Goal: Task Accomplishment & Management: Use online tool/utility

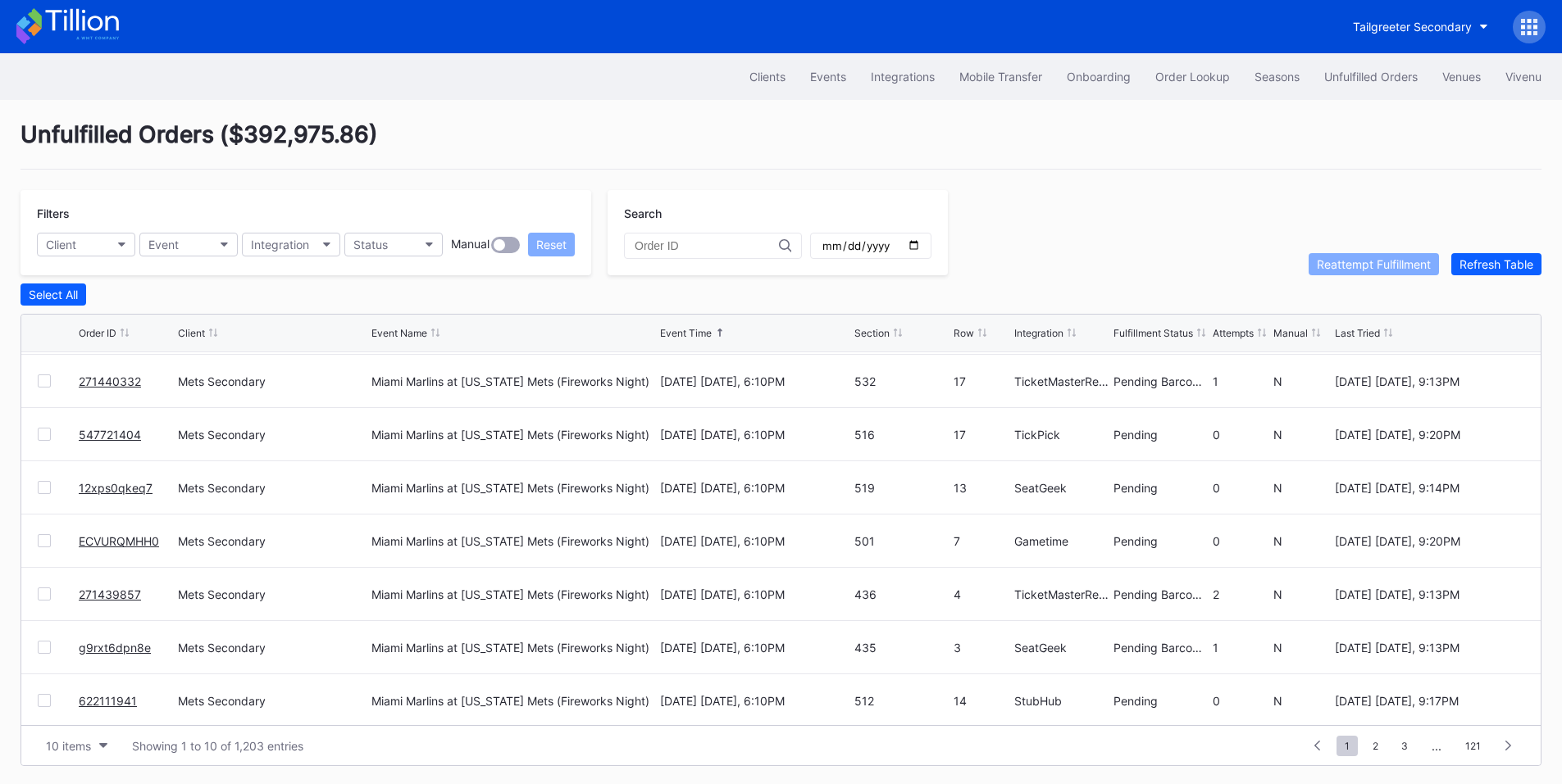
scroll to position [159, 0]
click at [375, 242] on div "Status" at bounding box center [370, 244] width 34 height 14
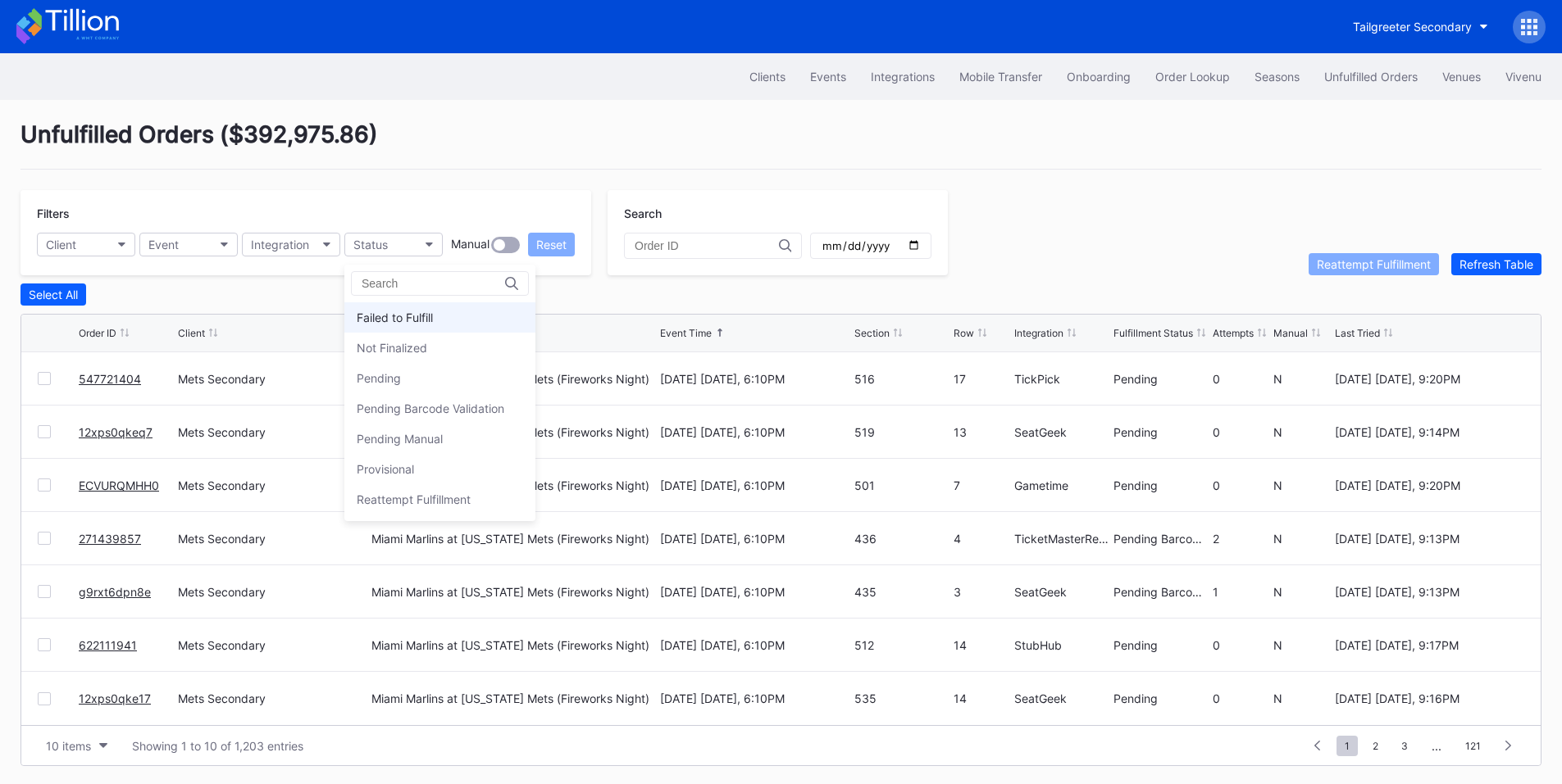
click at [422, 309] on div "Failed to Fulfill" at bounding box center [439, 317] width 191 height 31
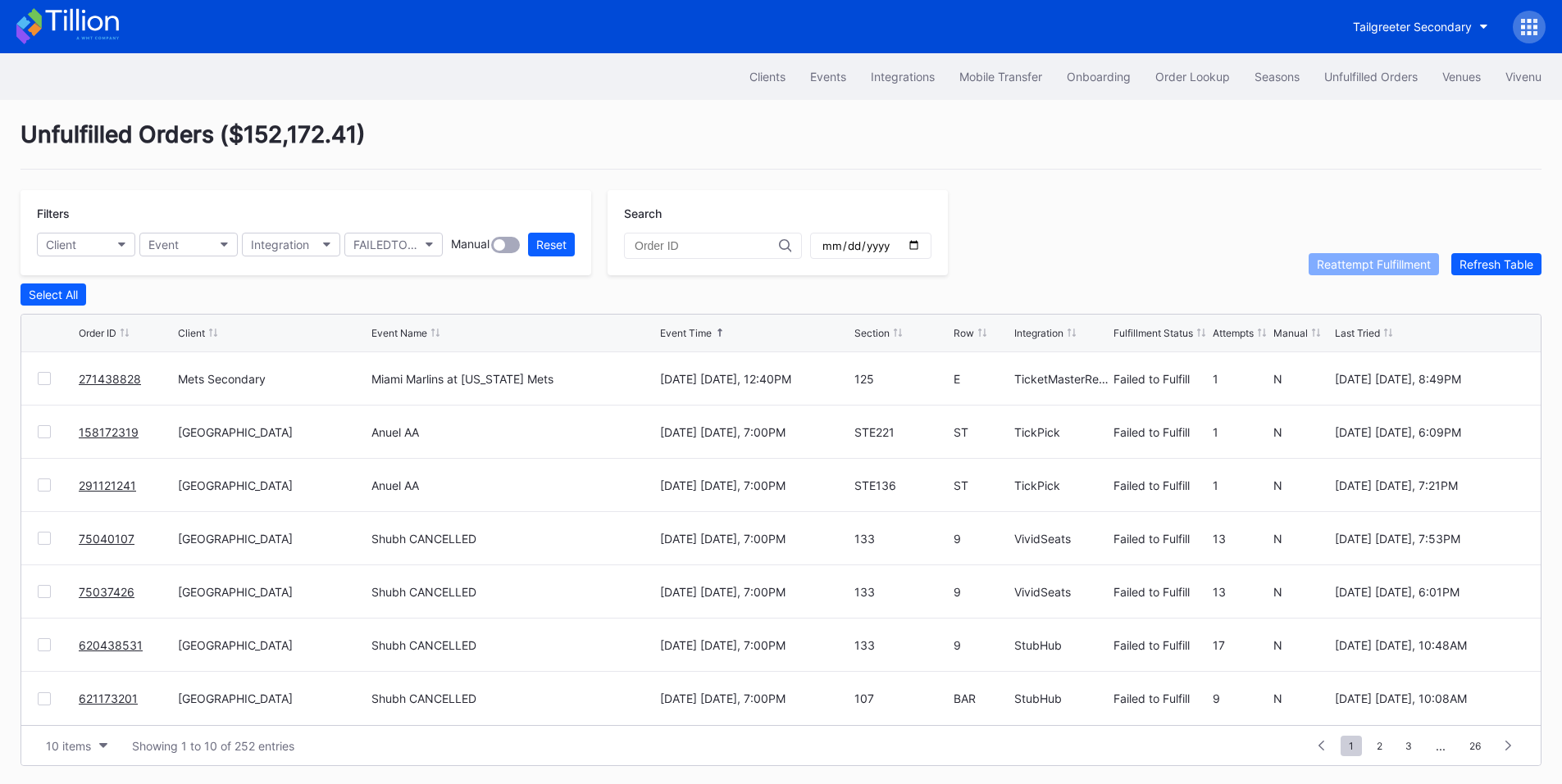
scroll to position [0, 0]
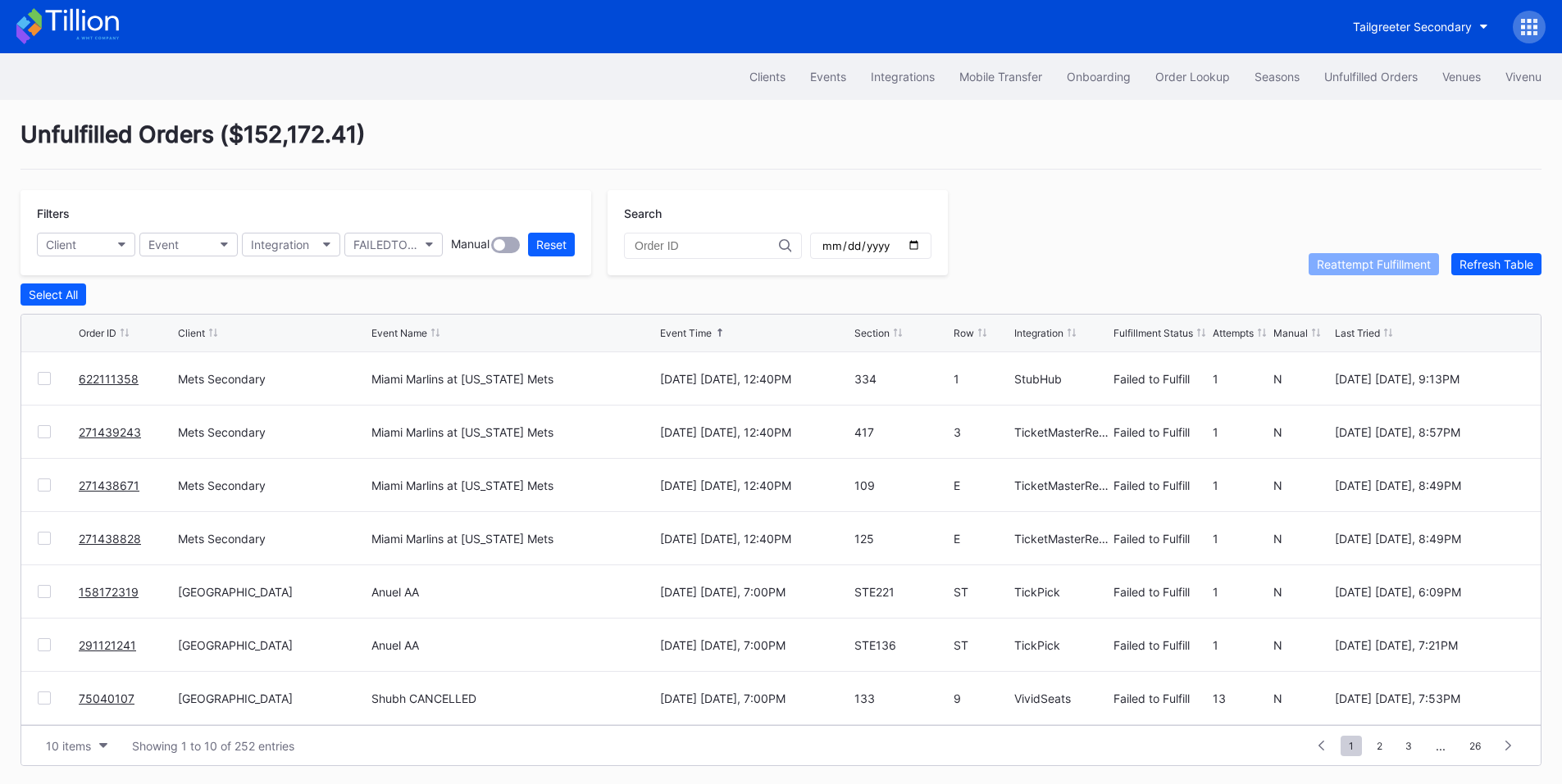
click at [47, 383] on div at bounding box center [44, 378] width 13 height 13
click at [44, 435] on div at bounding box center [44, 432] width 13 height 13
click at [46, 486] on div at bounding box center [44, 485] width 13 height 13
click at [46, 543] on div at bounding box center [44, 538] width 13 height 13
click at [1331, 265] on div "Reattempt Fulfillment" at bounding box center [1373, 264] width 114 height 14
